Goal: Task Accomplishment & Management: Find specific page/section

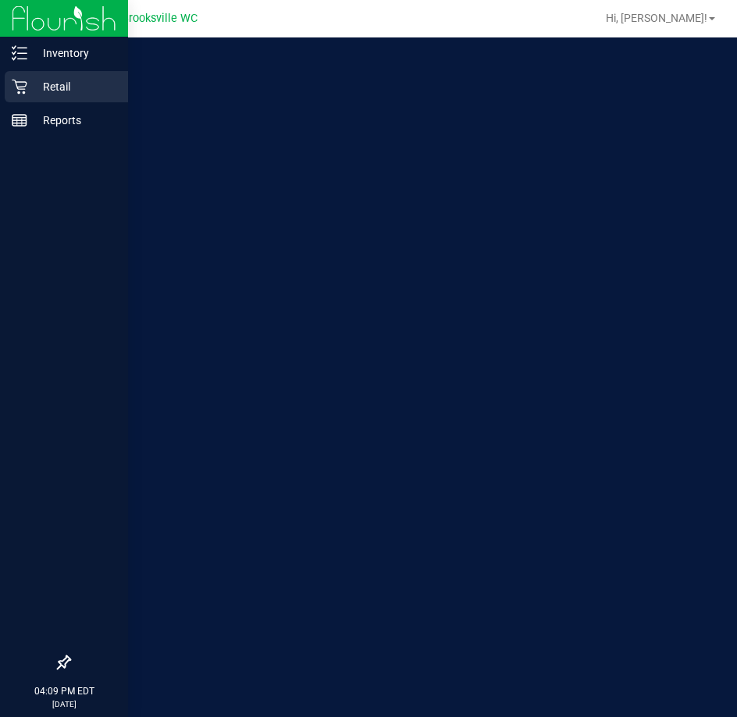
click at [23, 86] on icon at bounding box center [20, 87] width 16 height 16
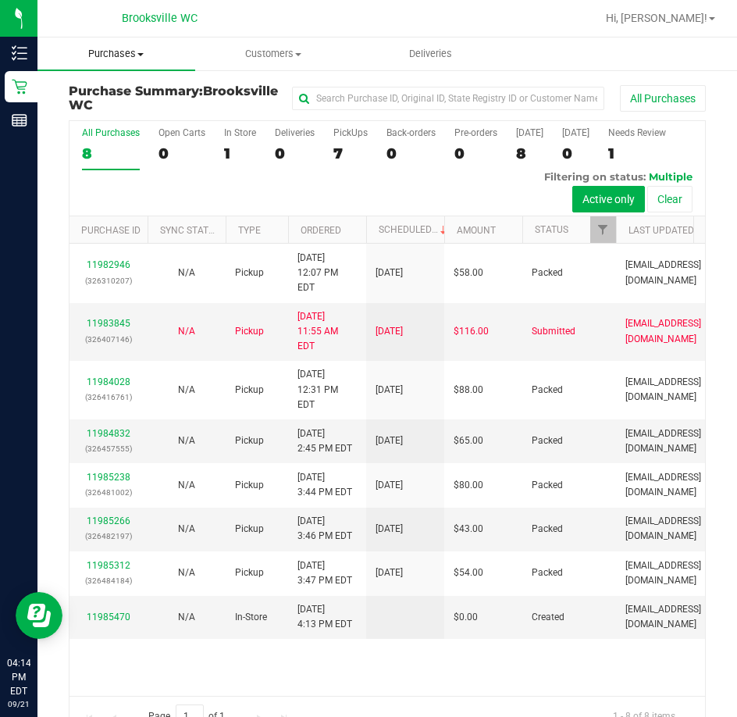
click at [144, 55] on span at bounding box center [140, 54] width 6 height 3
click at [139, 52] on span "Purchases" at bounding box center [116, 54] width 158 height 14
click at [137, 52] on span "Purchases" at bounding box center [116, 54] width 158 height 14
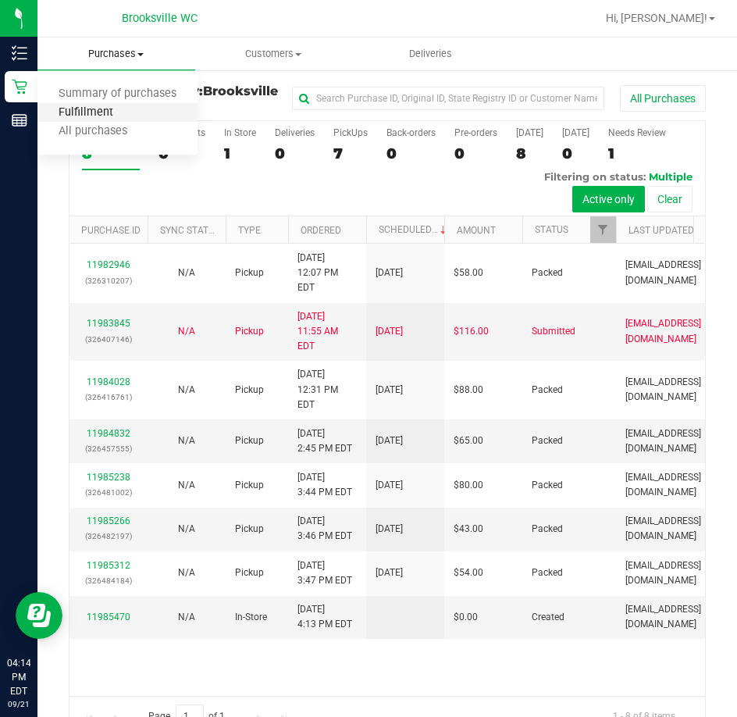
click at [101, 111] on span "Fulfillment" at bounding box center [85, 112] width 97 height 13
